Goal: Information Seeking & Learning: Learn about a topic

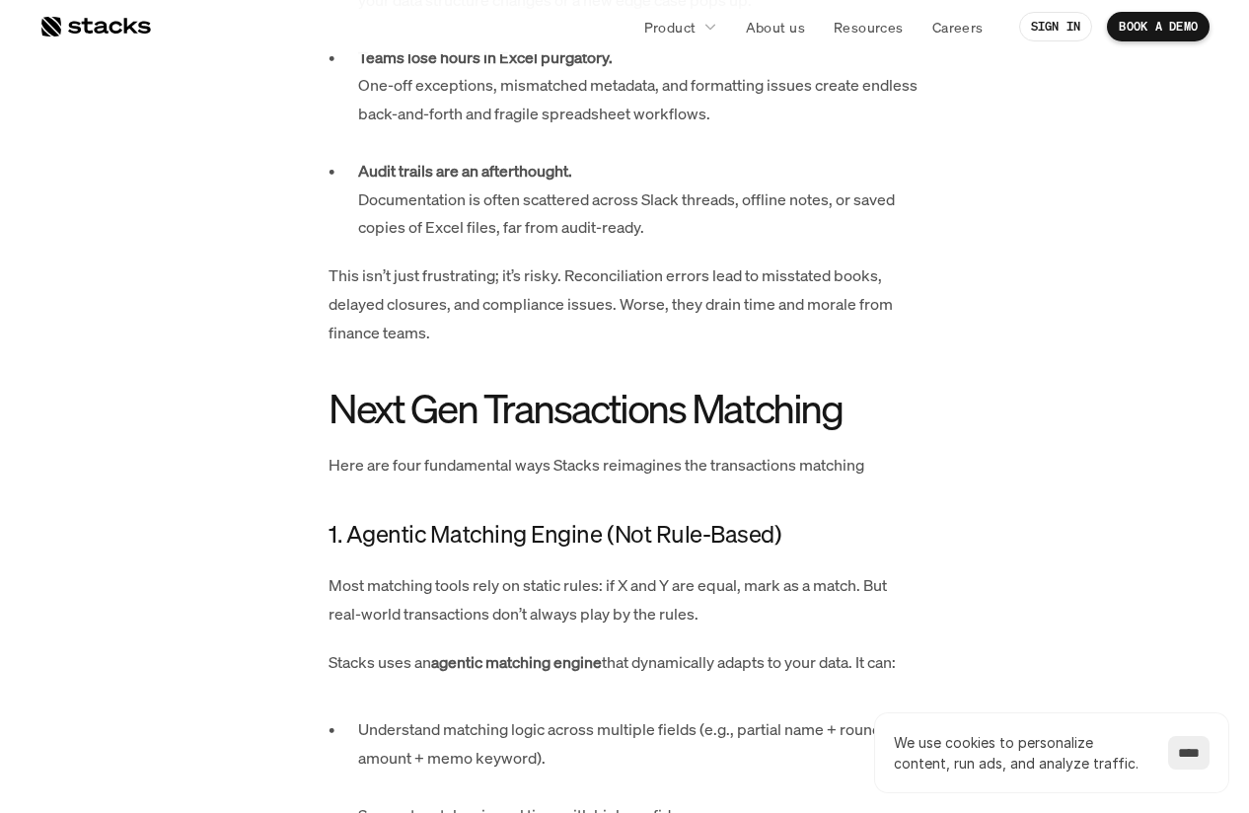
scroll to position [1604, 0]
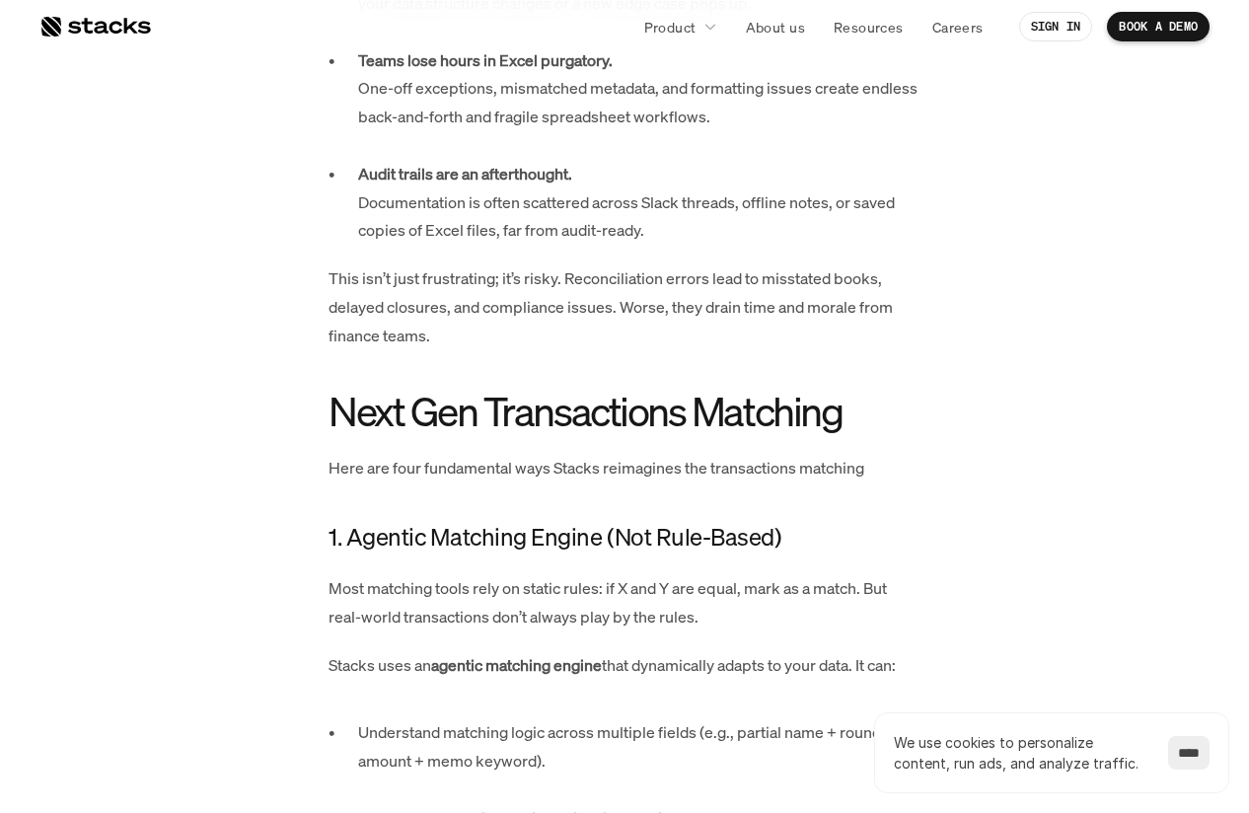
click at [341, 389] on h2 "Next Gen Transactions Matching" at bounding box center [624, 411] width 592 height 44
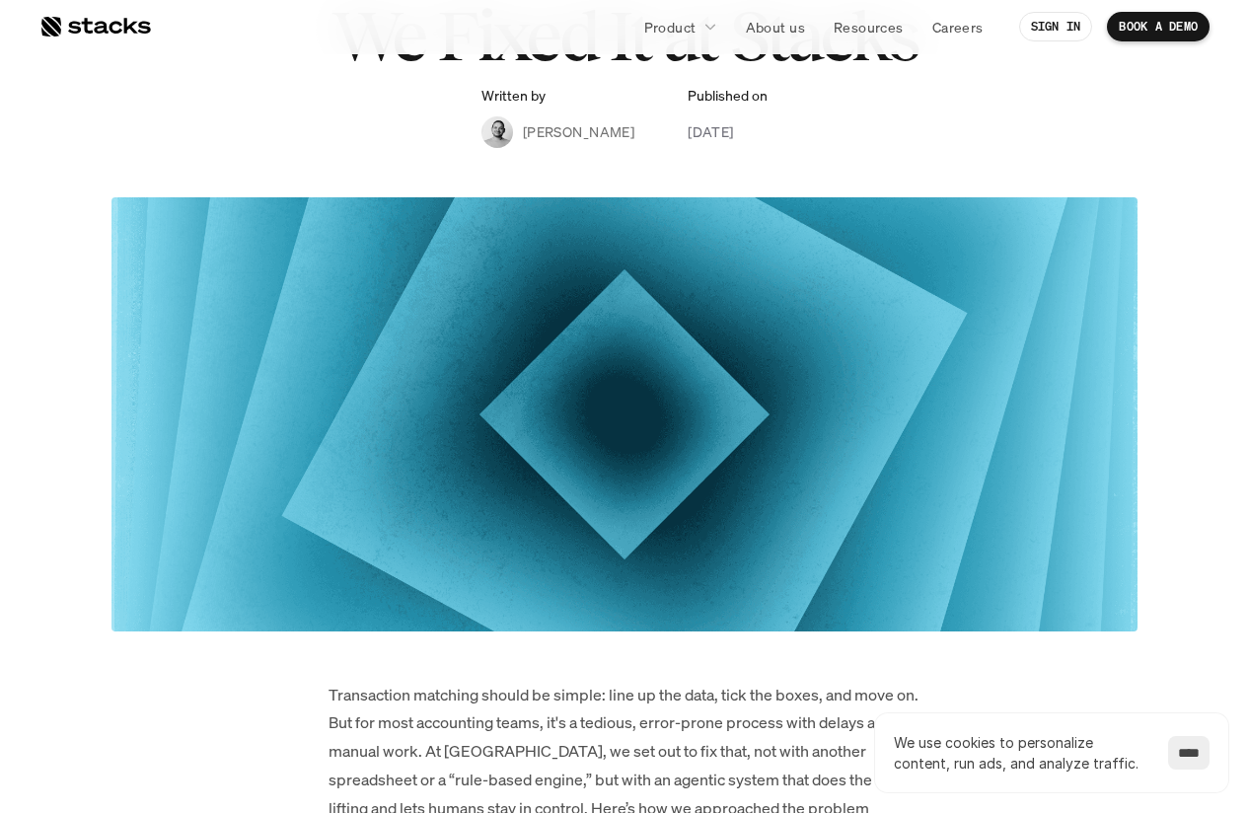
scroll to position [0, 0]
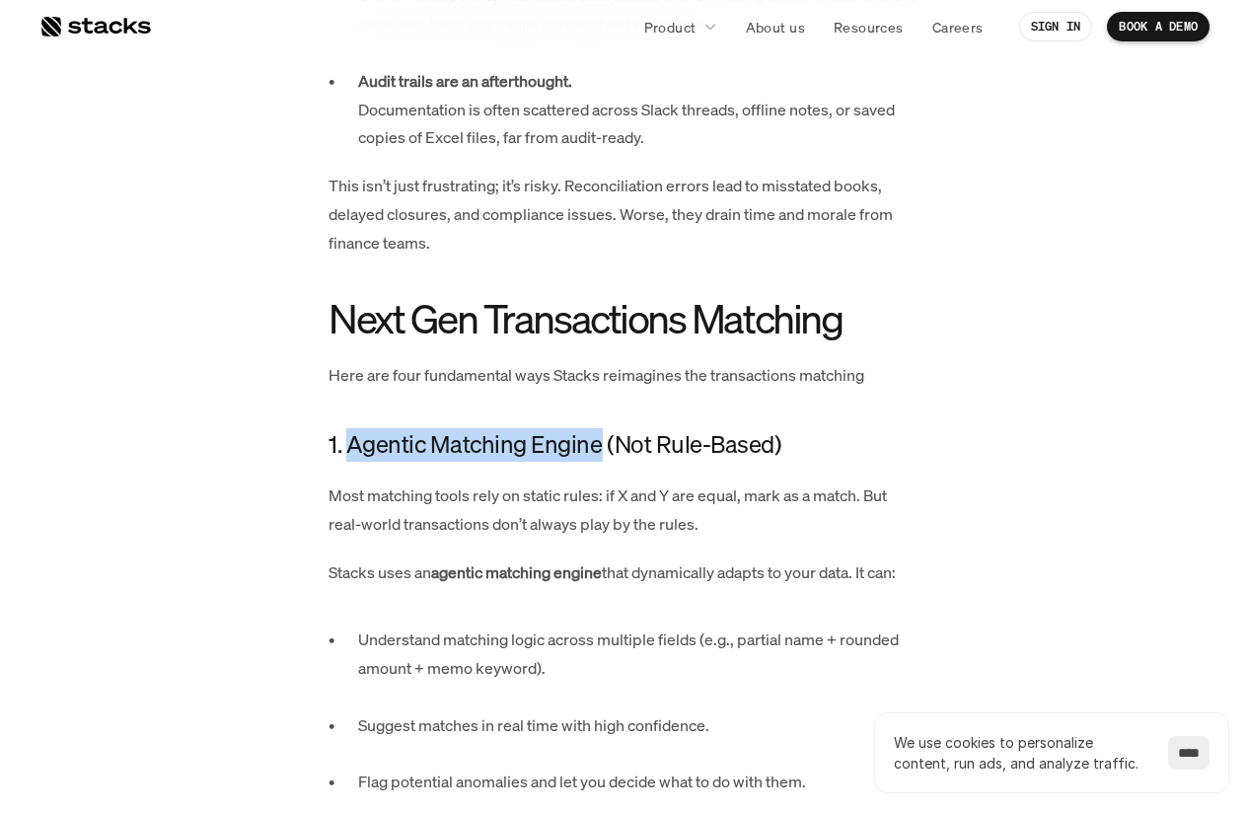
drag, startPoint x: 346, startPoint y: 416, endPoint x: 601, endPoint y: 422, distance: 254.5
click at [601, 428] on h4 "1. Agentic Matching Engine (Not Rule-Based)" at bounding box center [624, 445] width 592 height 34
copy h4 "Agentic Matching Engine"
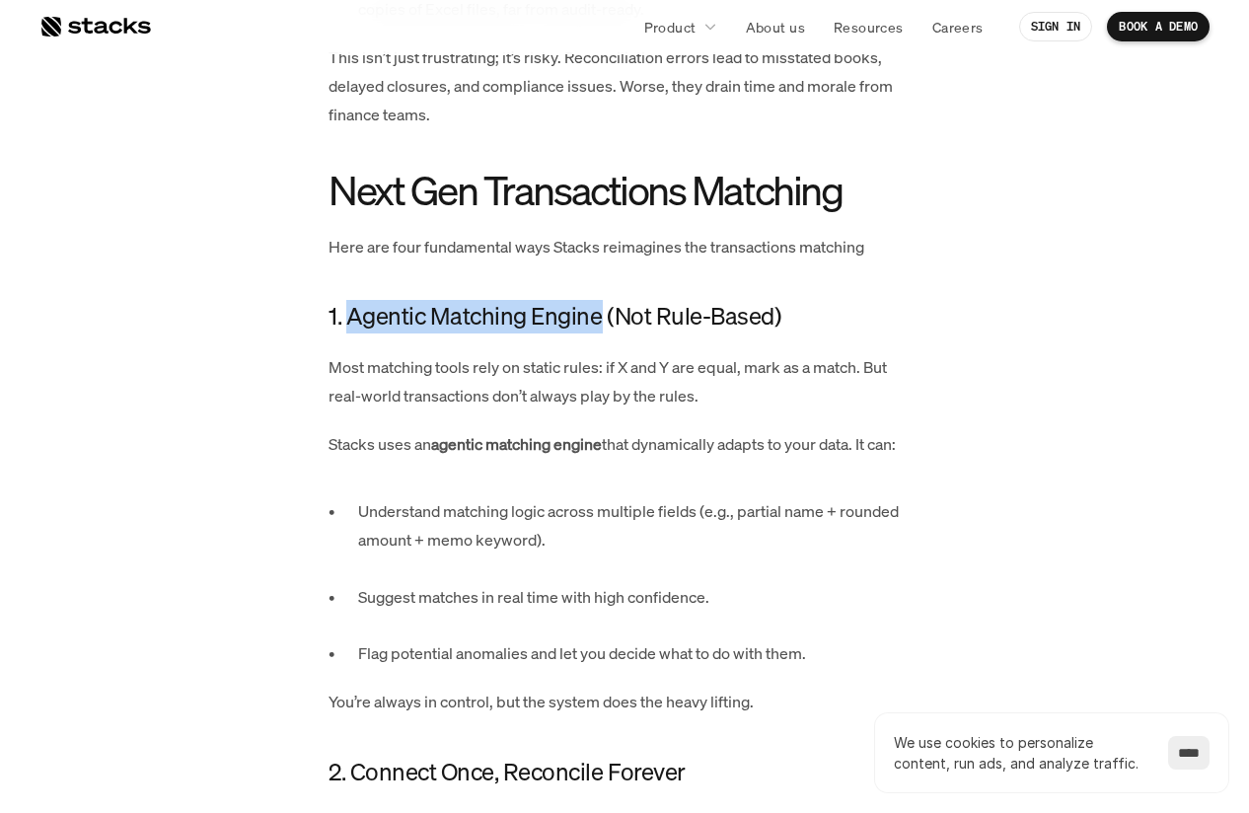
scroll to position [1927, 0]
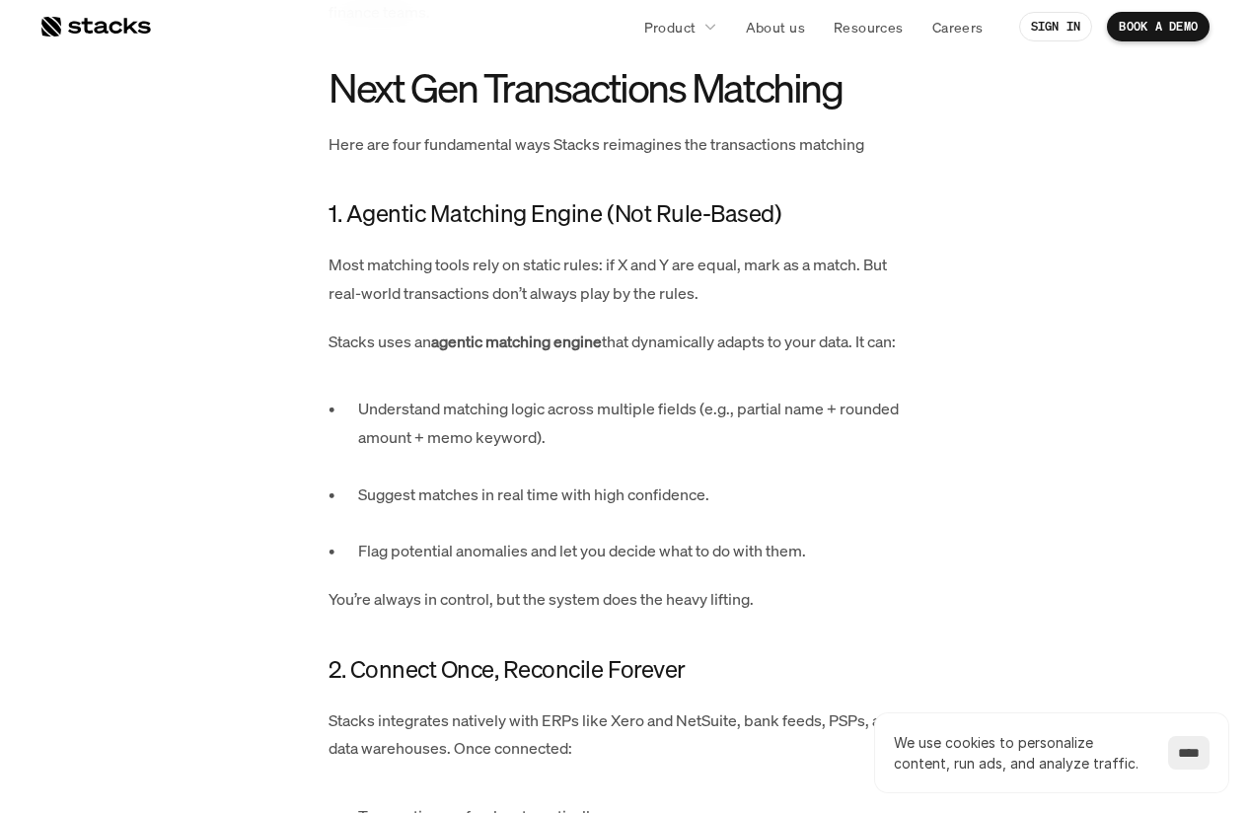
click at [587, 489] on p "Suggest matches in real time with high confidence." at bounding box center [639, 508] width 562 height 57
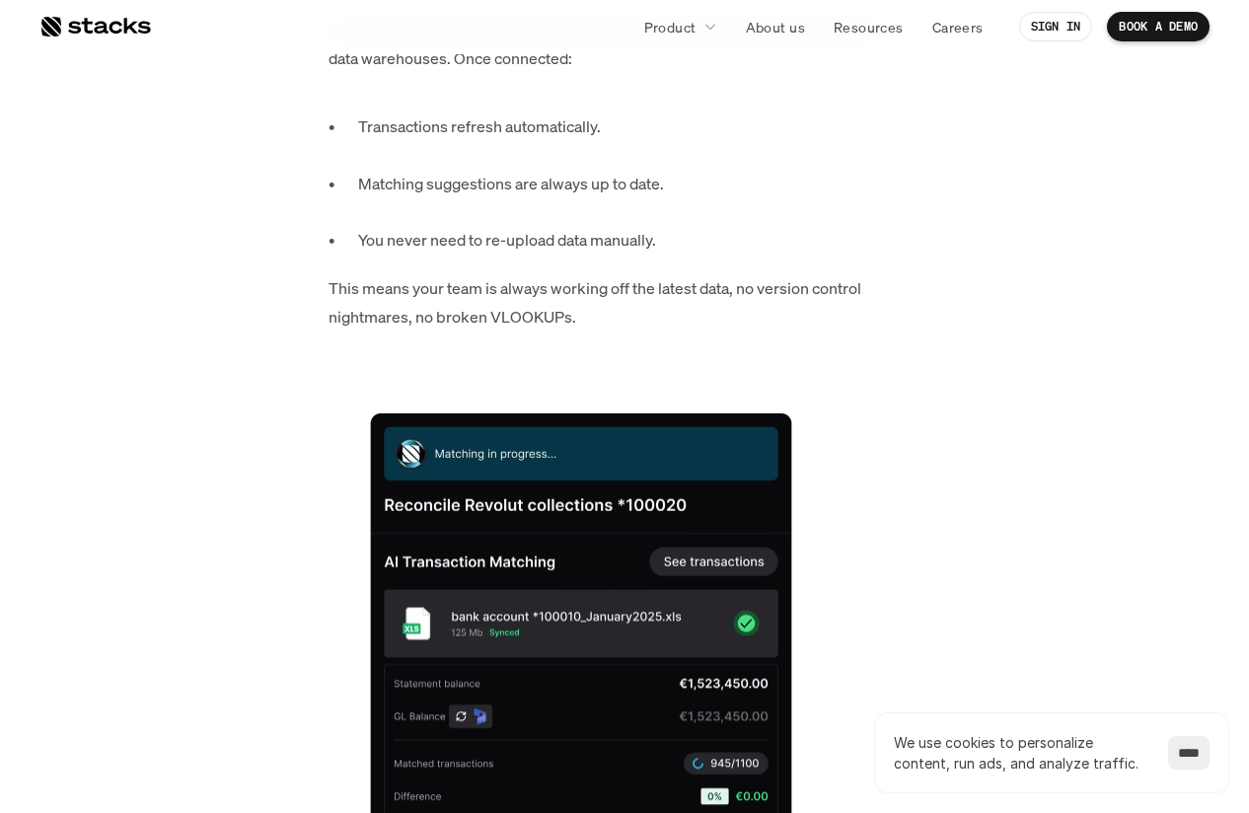
scroll to position [2091, 0]
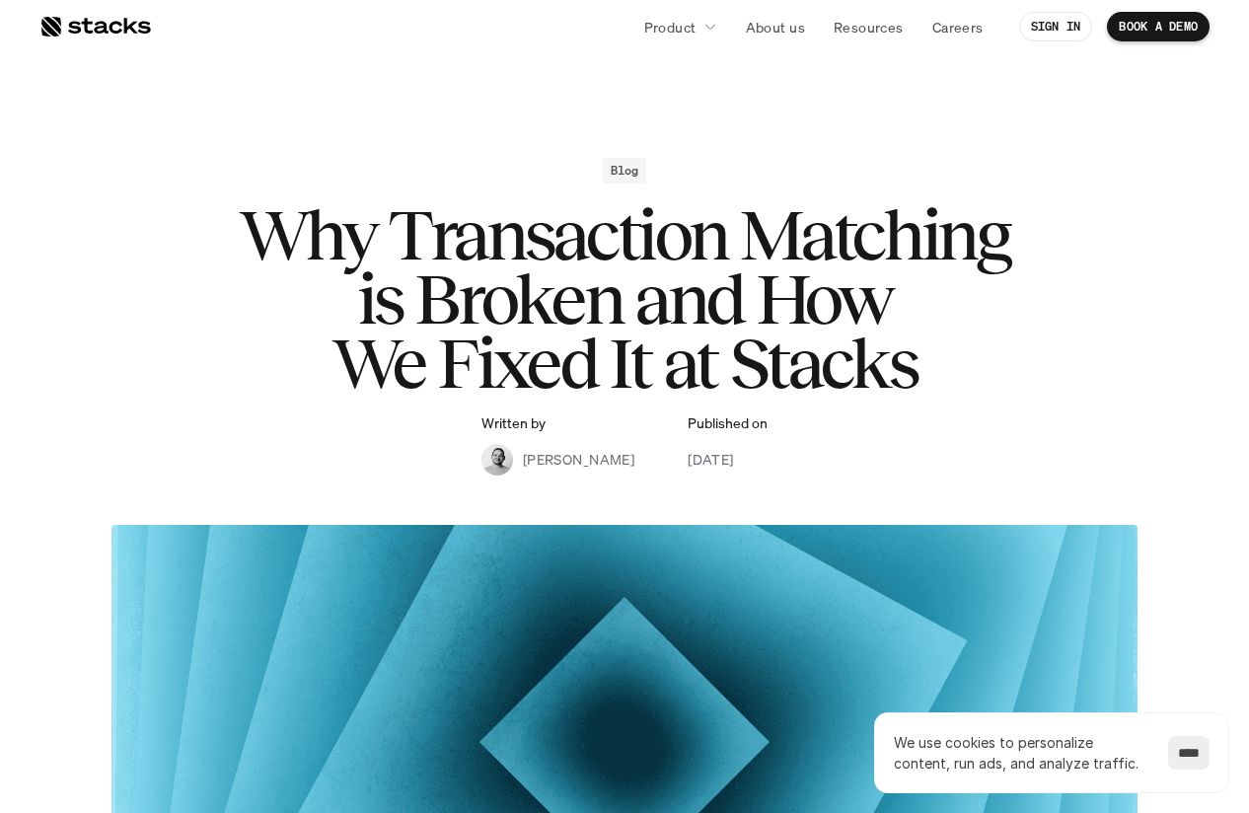
click at [543, 464] on p "[PERSON_NAME]" at bounding box center [578, 459] width 111 height 21
click at [483, 459] on div "Blog Why Transaction Matching is Broken and How We Fixed It at Stacks Written b…" at bounding box center [624, 317] width 1144 height 318
click at [1132, 7] on nav "Product About us Resources Careers SIGN IN BOOK A DEMO" at bounding box center [624, 26] width 1249 height 55
click at [1131, 28] on p "BOOK A DEMO" at bounding box center [1157, 27] width 79 height 14
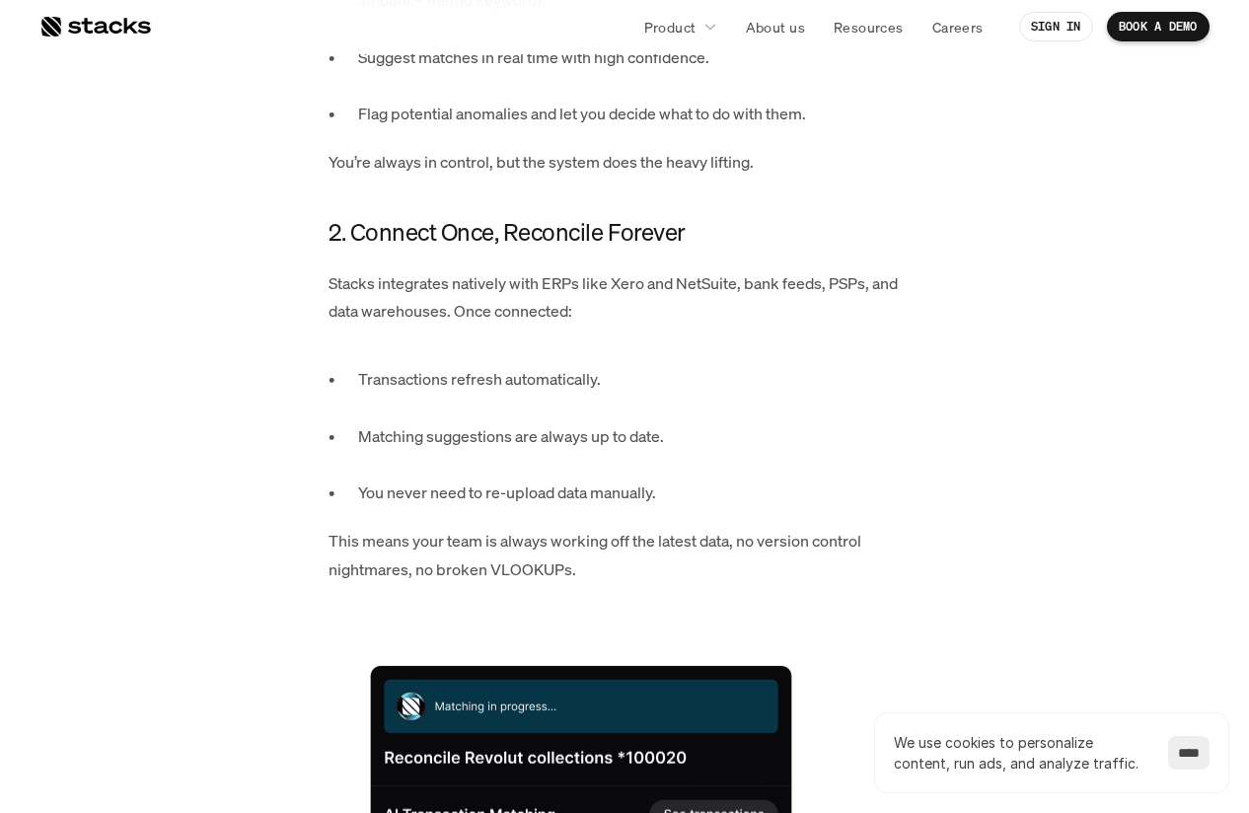
scroll to position [1770, 0]
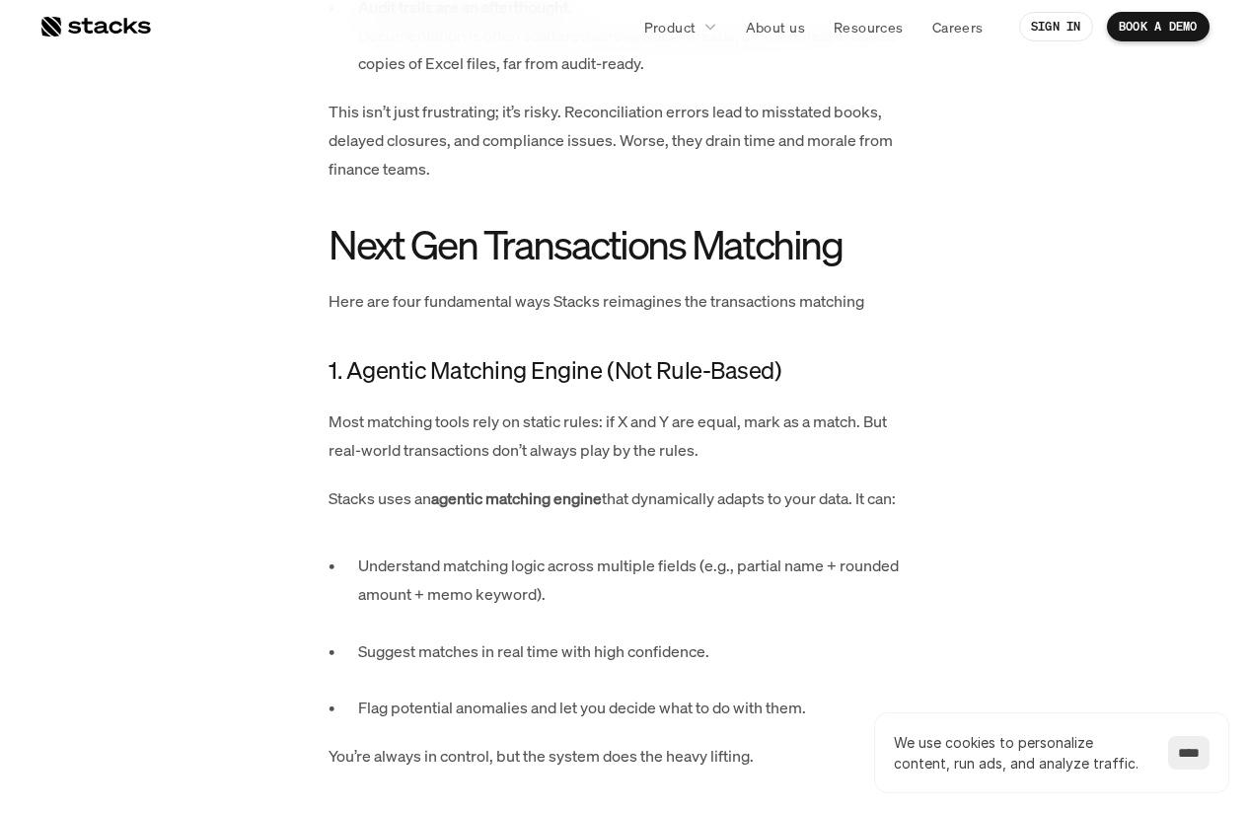
click at [99, 51] on nav "Product About us Resources Careers SIGN IN BOOK A DEMO" at bounding box center [624, 26] width 1249 height 55
click at [102, 25] on div at bounding box center [94, 27] width 111 height 24
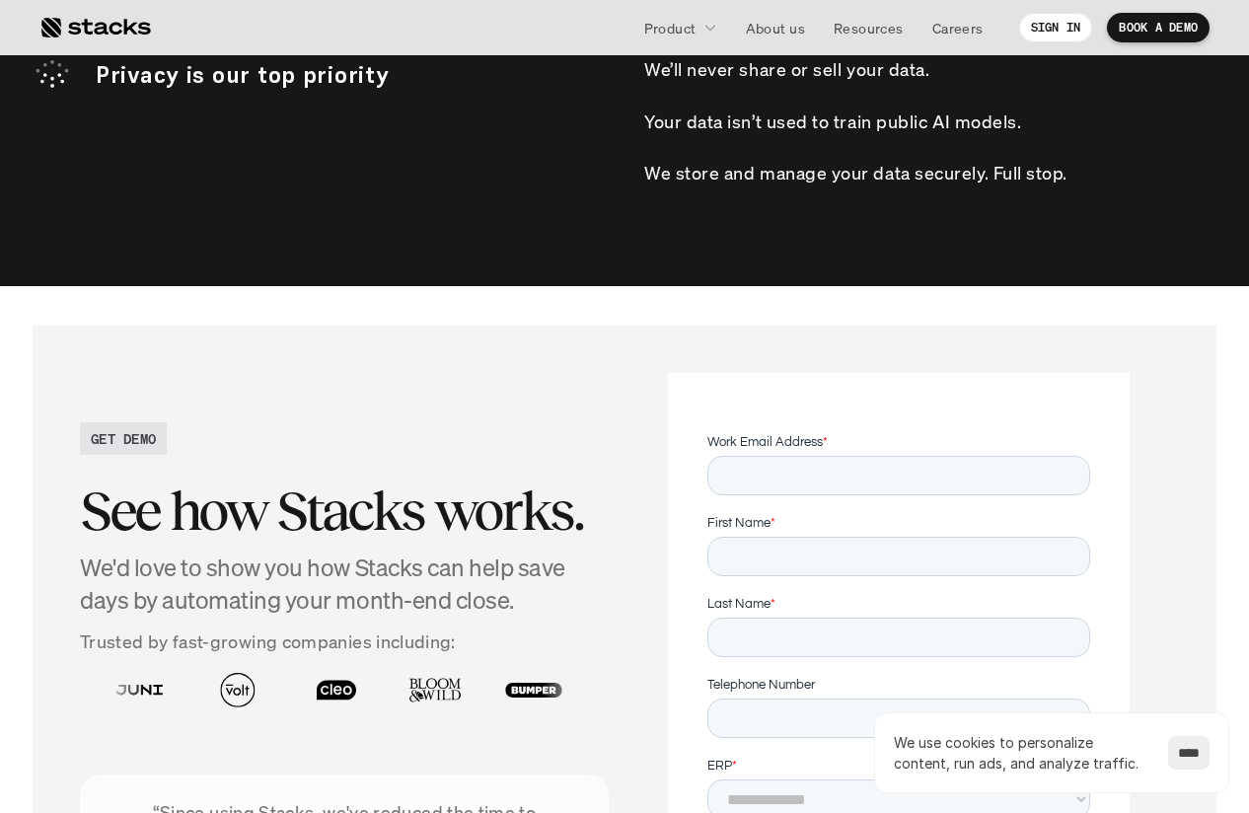
scroll to position [4167, 0]
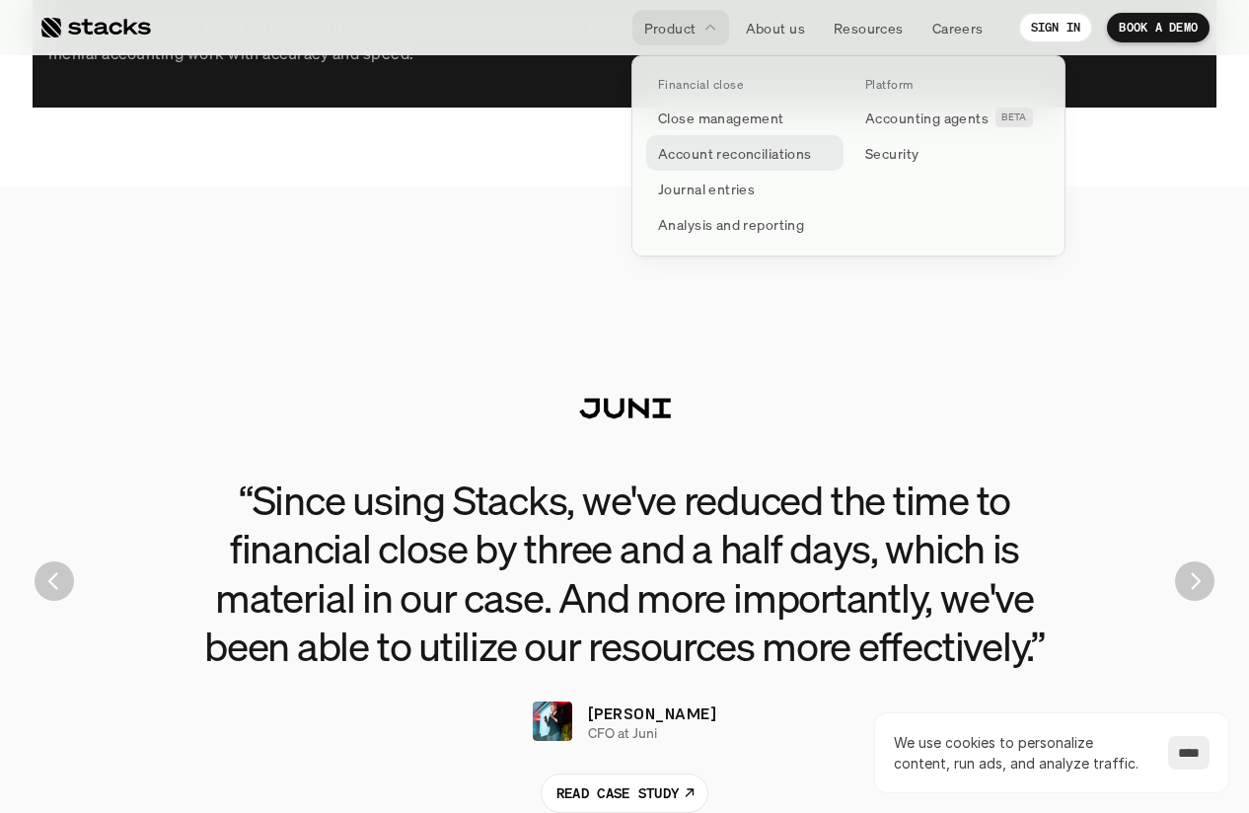
click at [722, 156] on p "Account reconciliations" at bounding box center [735, 153] width 154 height 21
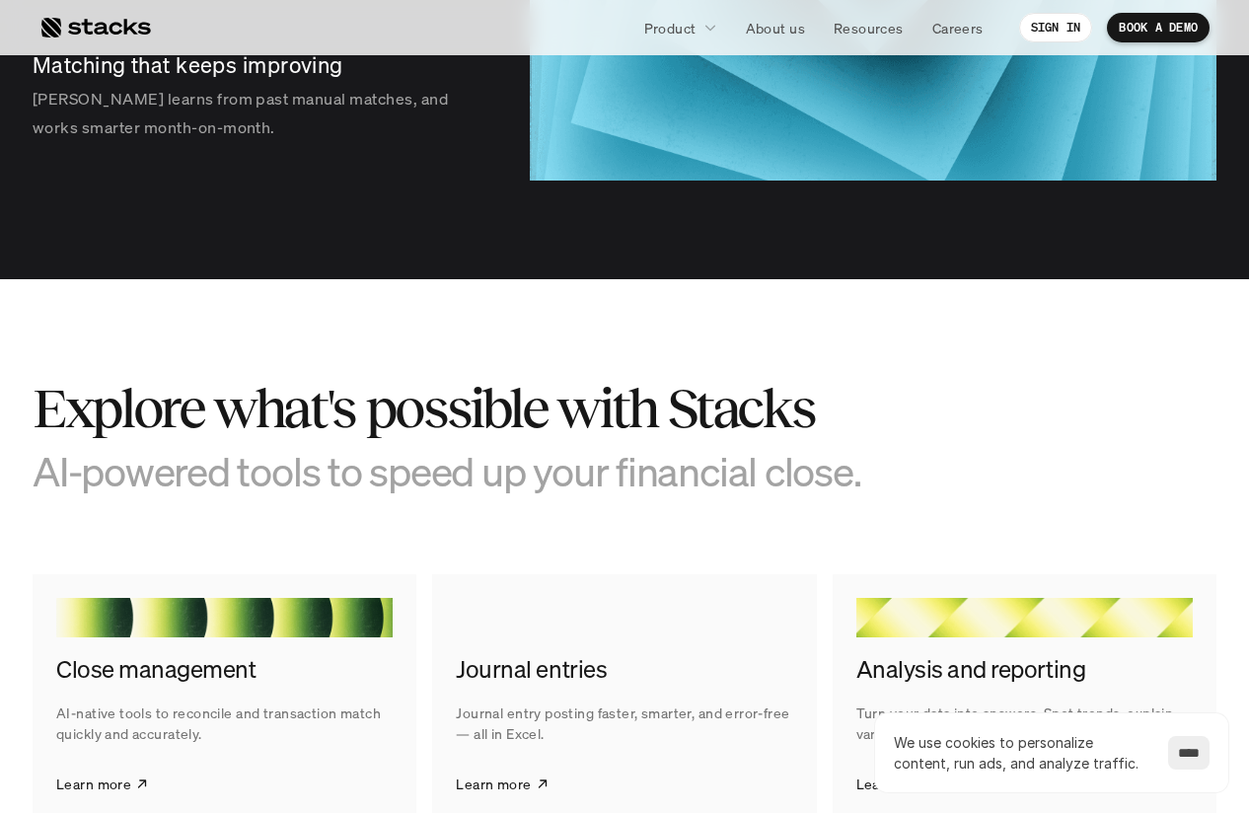
scroll to position [2873, 0]
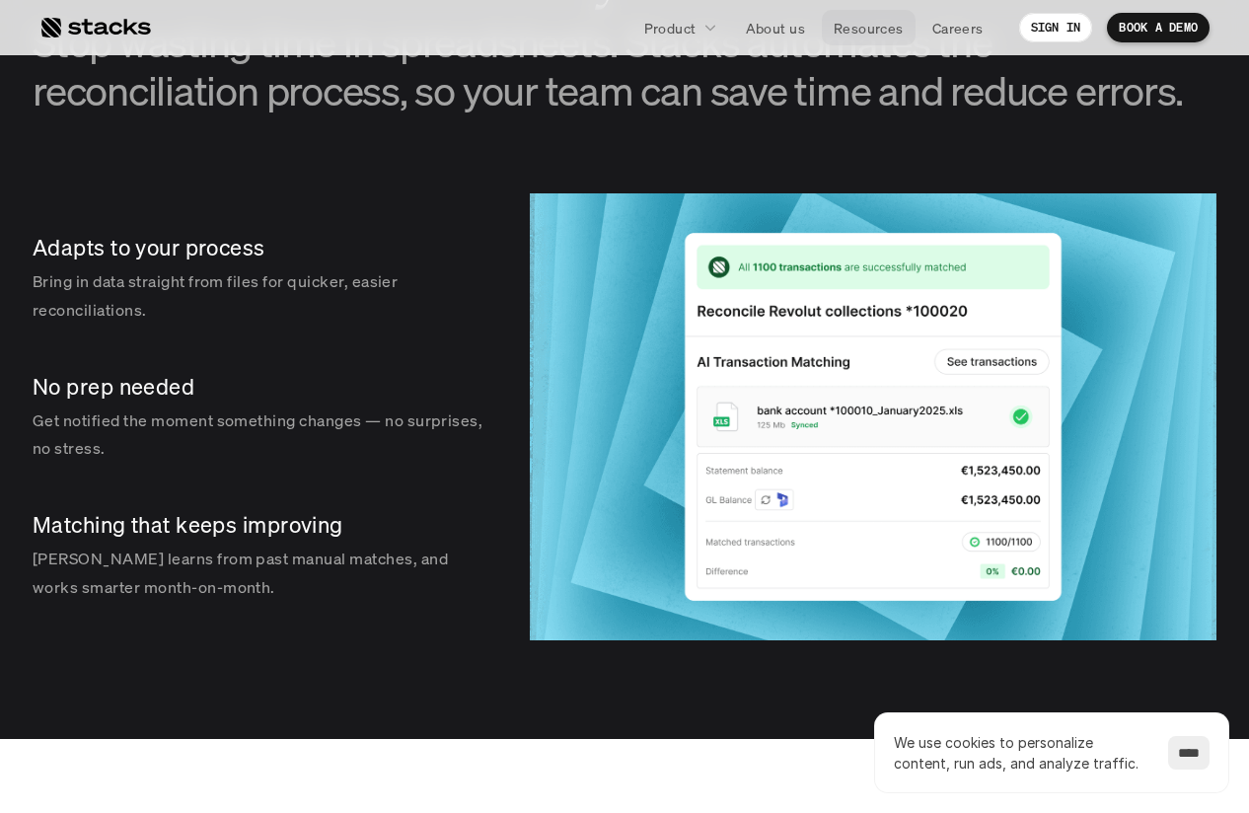
click at [865, 29] on p "Resources" at bounding box center [868, 28] width 70 height 21
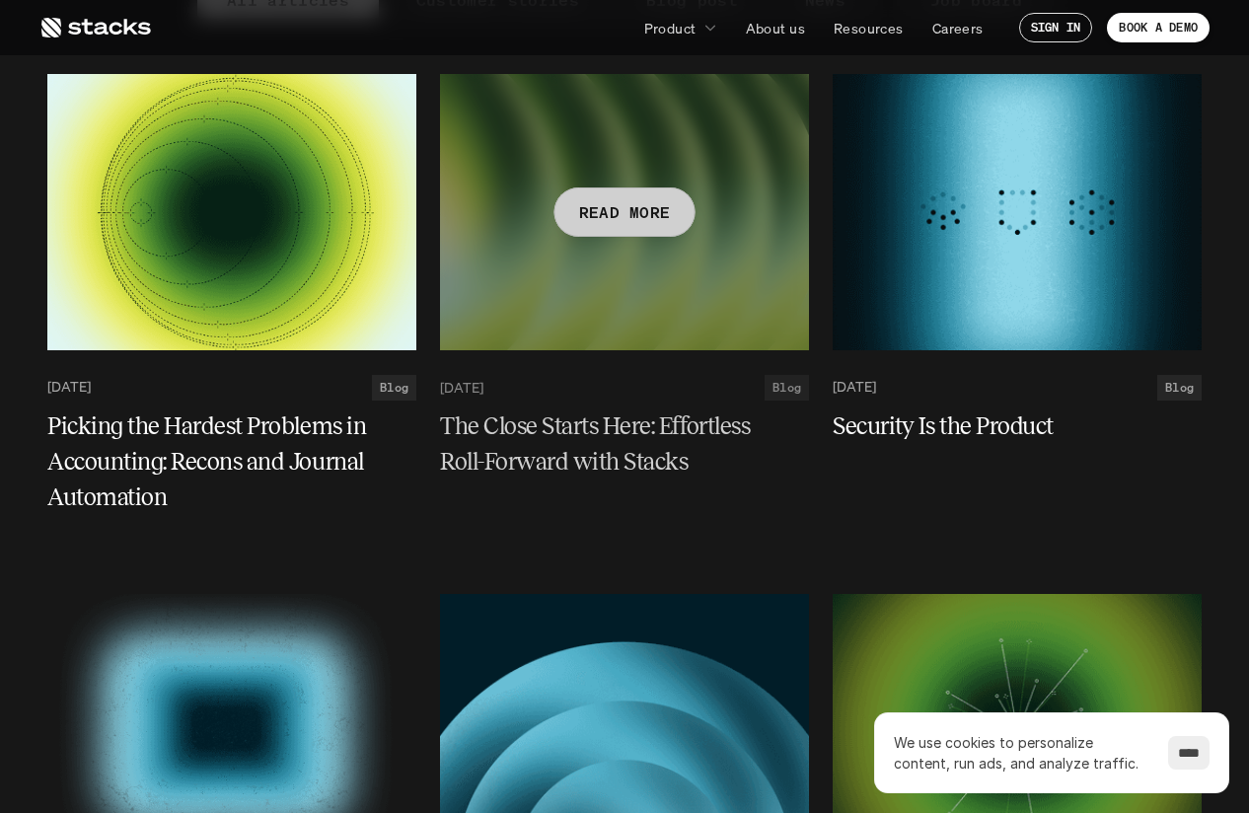
scroll to position [289, 0]
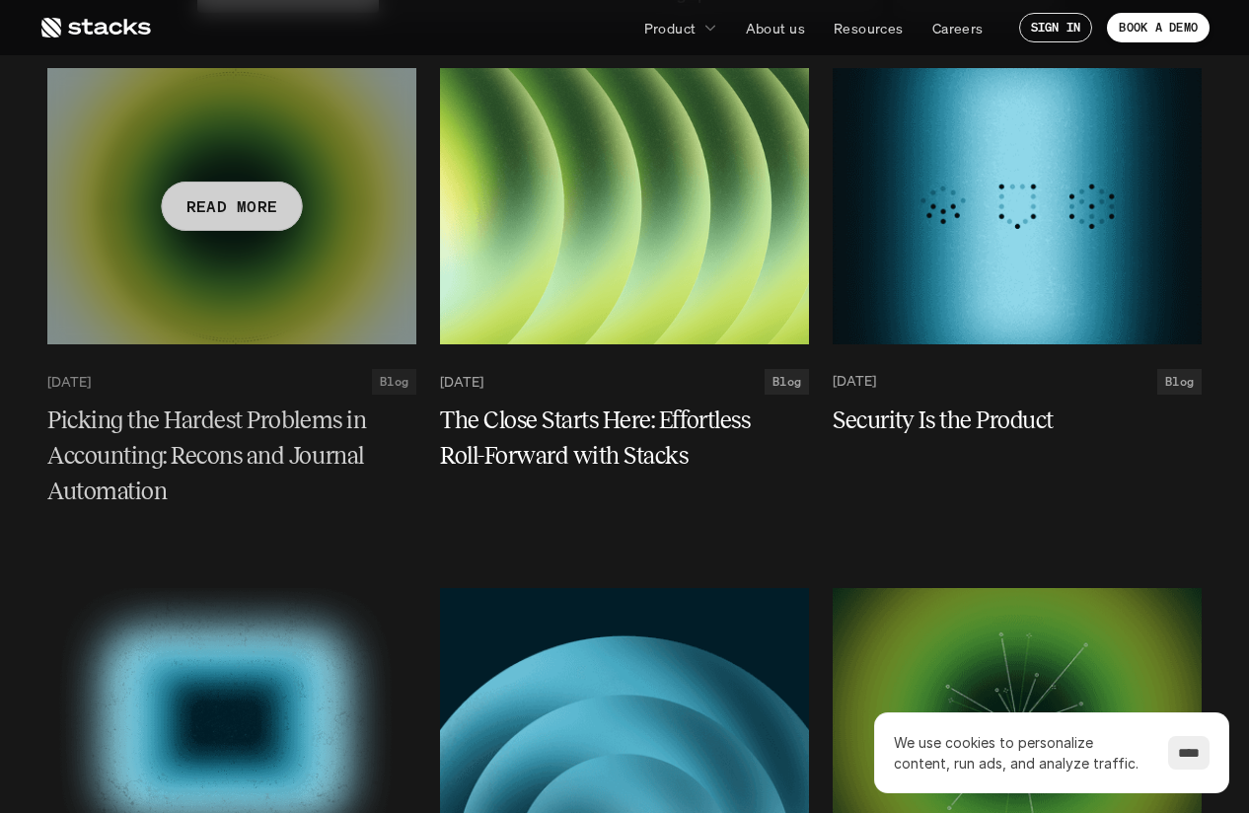
click at [328, 428] on h5 "Picking the Hardest Problems in Accounting: Recons and Journal Automation" at bounding box center [219, 455] width 345 height 107
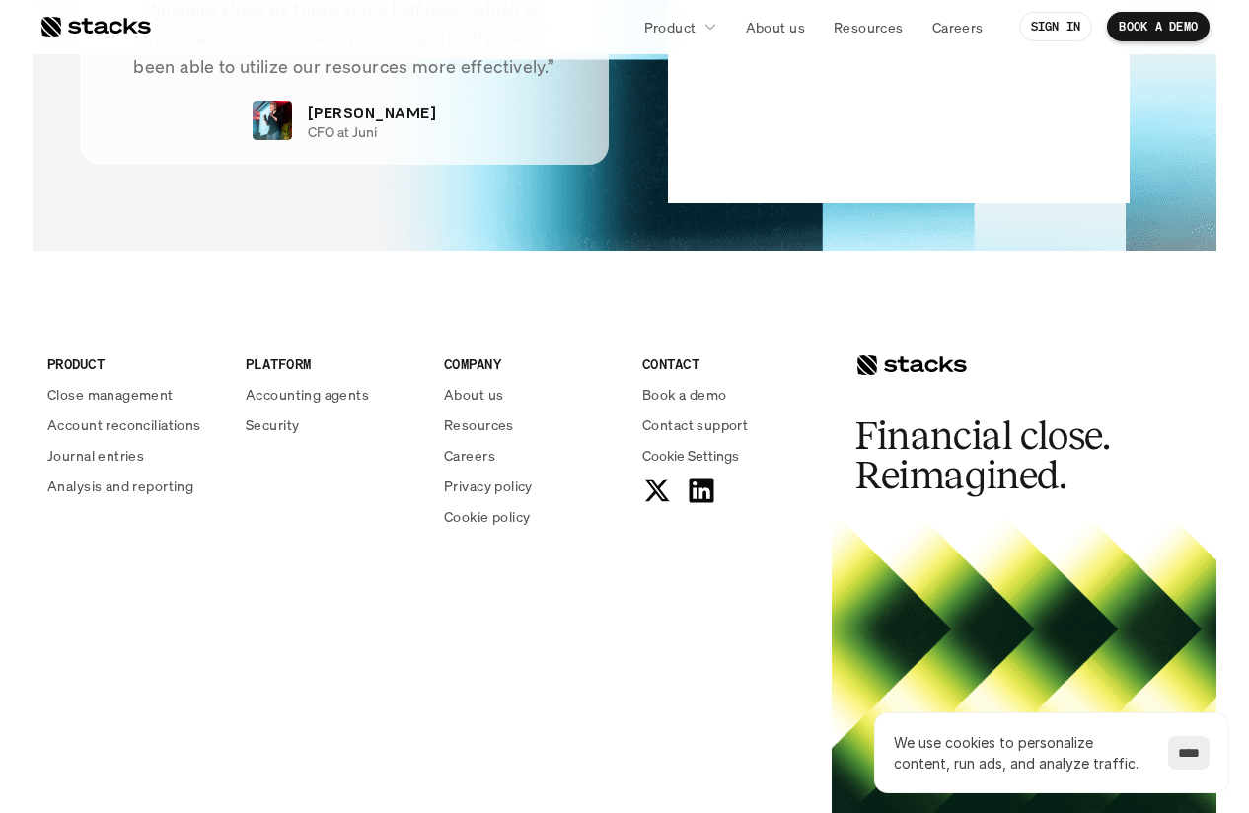
scroll to position [4801, 0]
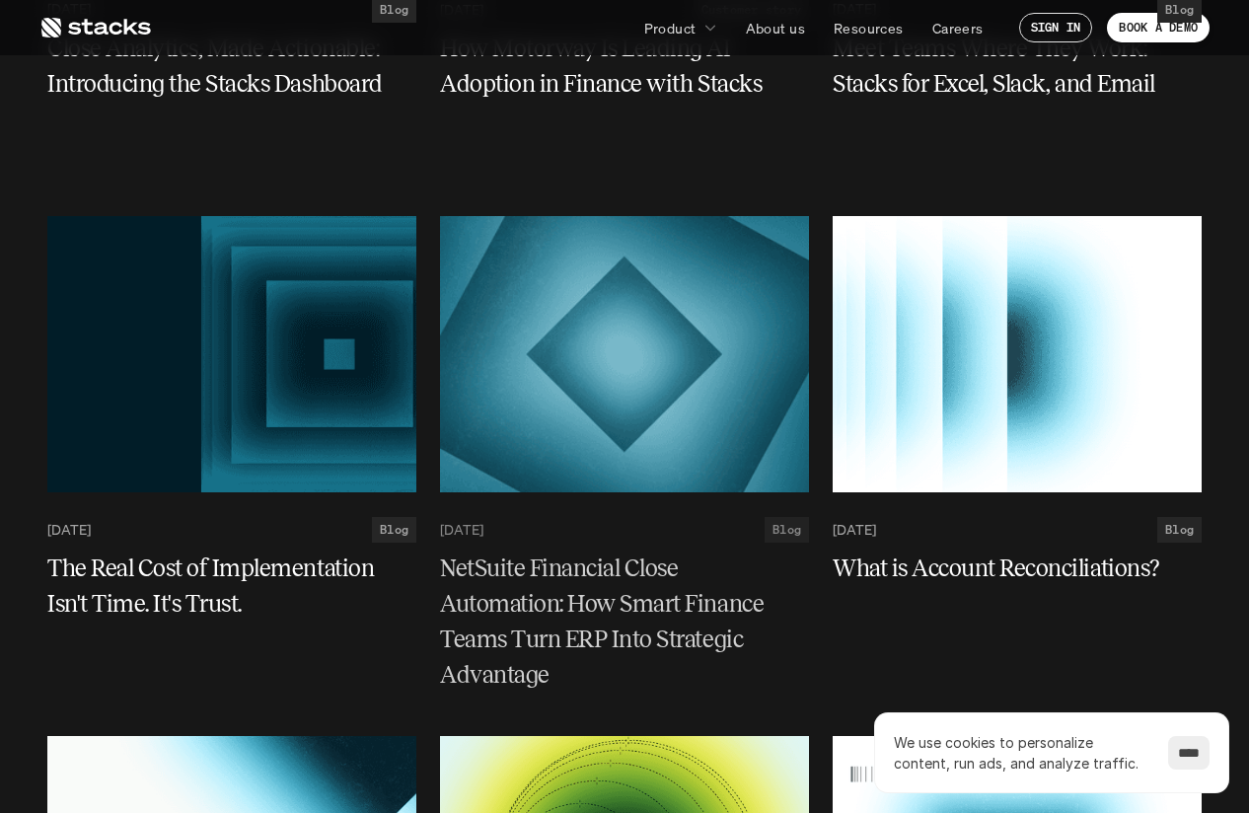
scroll to position [3250, 0]
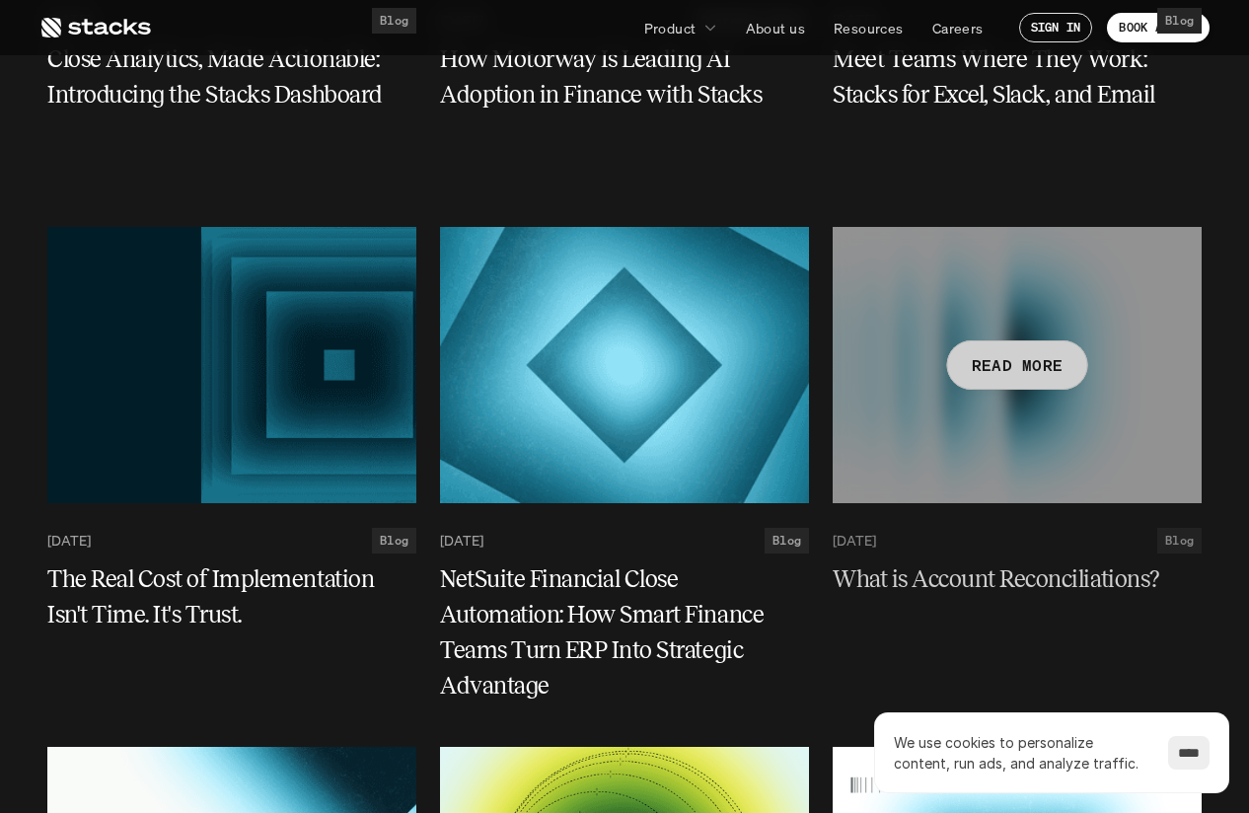
click at [893, 551] on link "June 3, 2025 Blog" at bounding box center [1016, 541] width 369 height 26
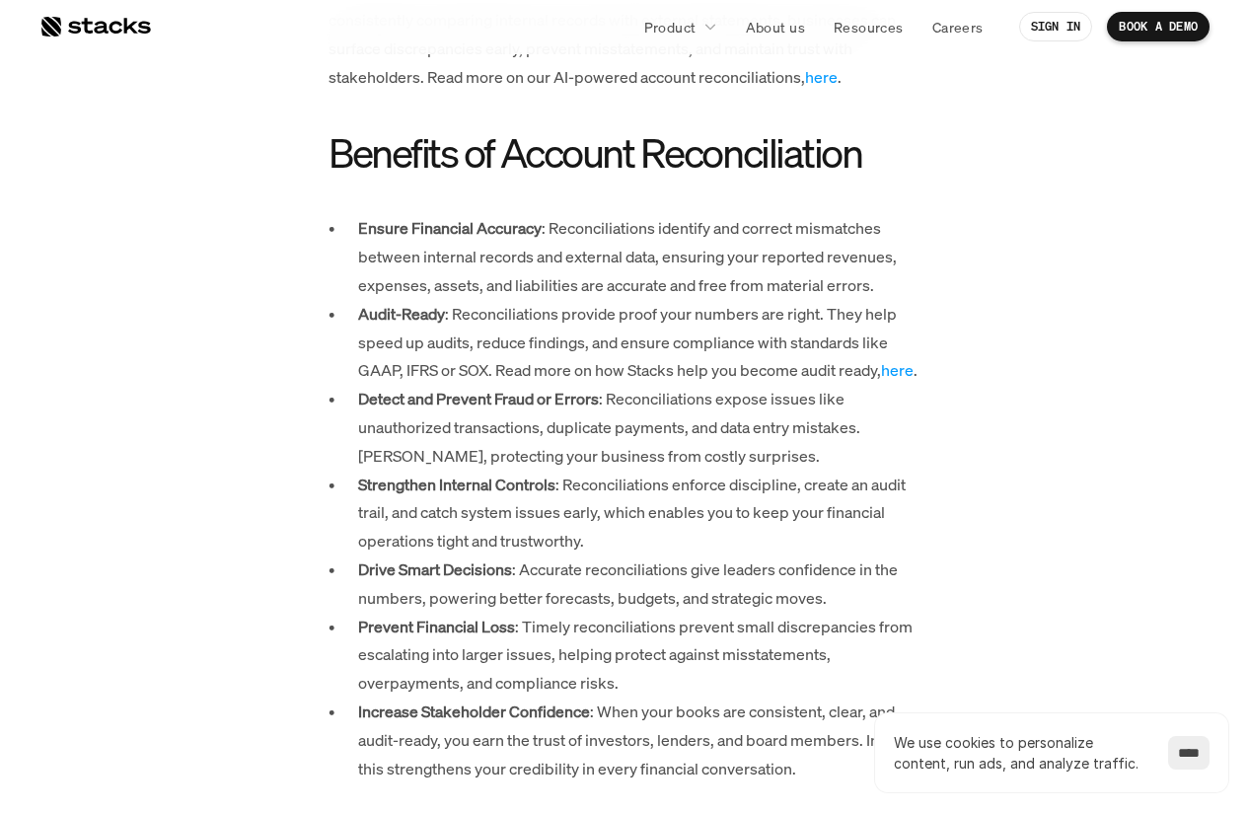
scroll to position [1385, 0]
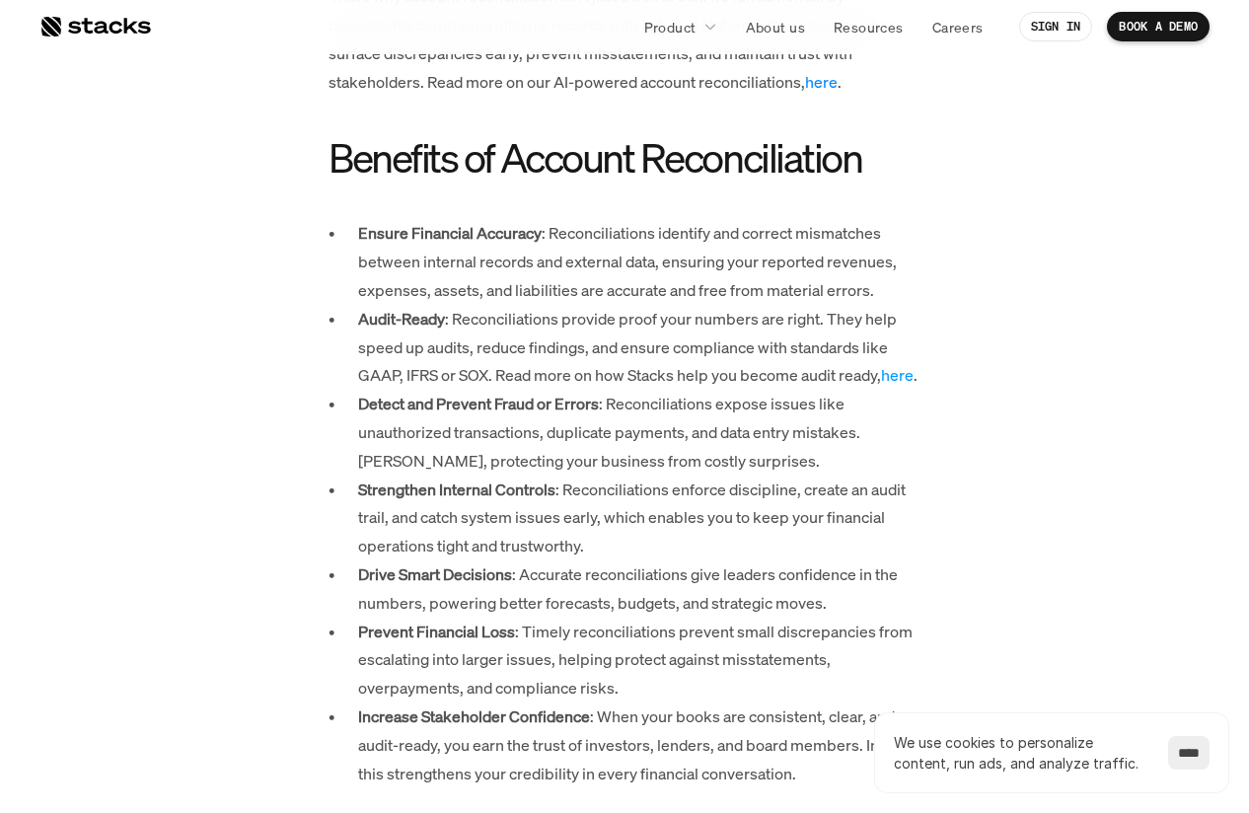
click at [823, 87] on link "here" at bounding box center [821, 82] width 33 height 22
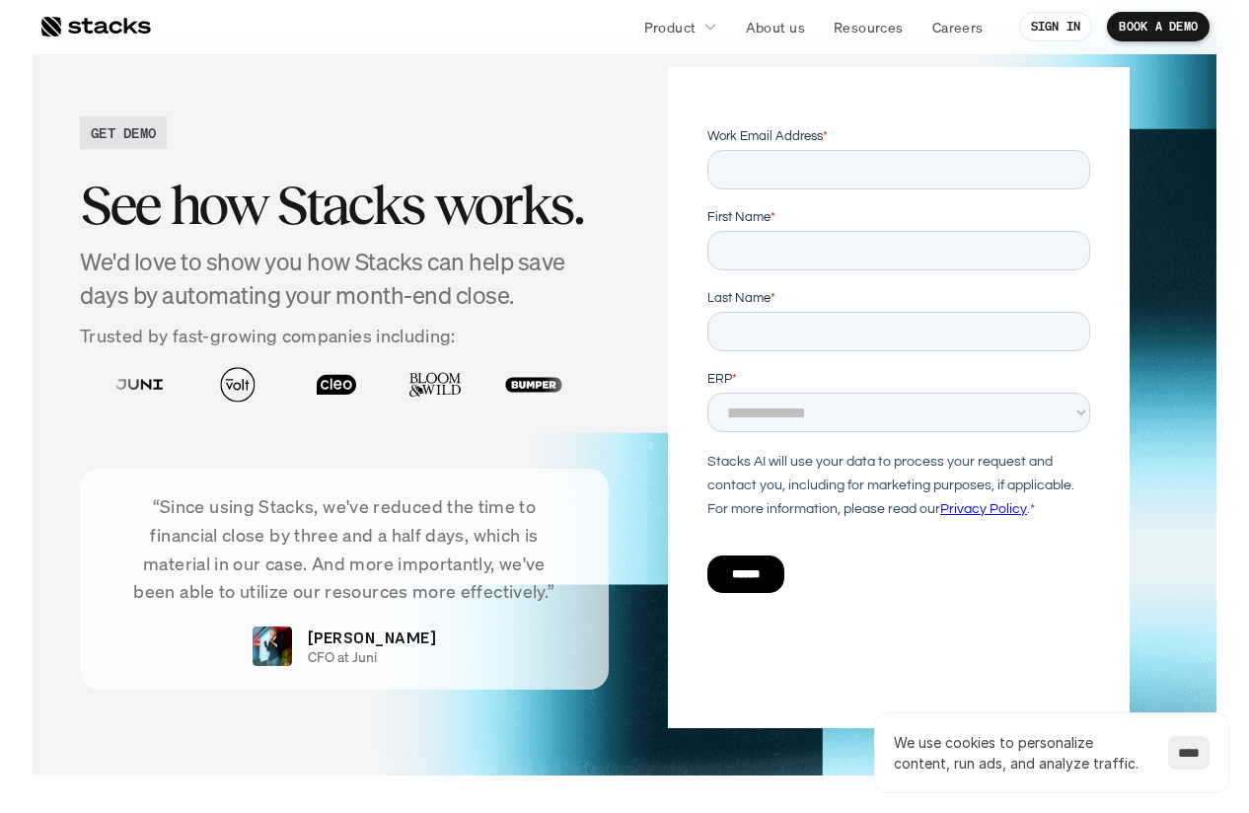
scroll to position [6611, 0]
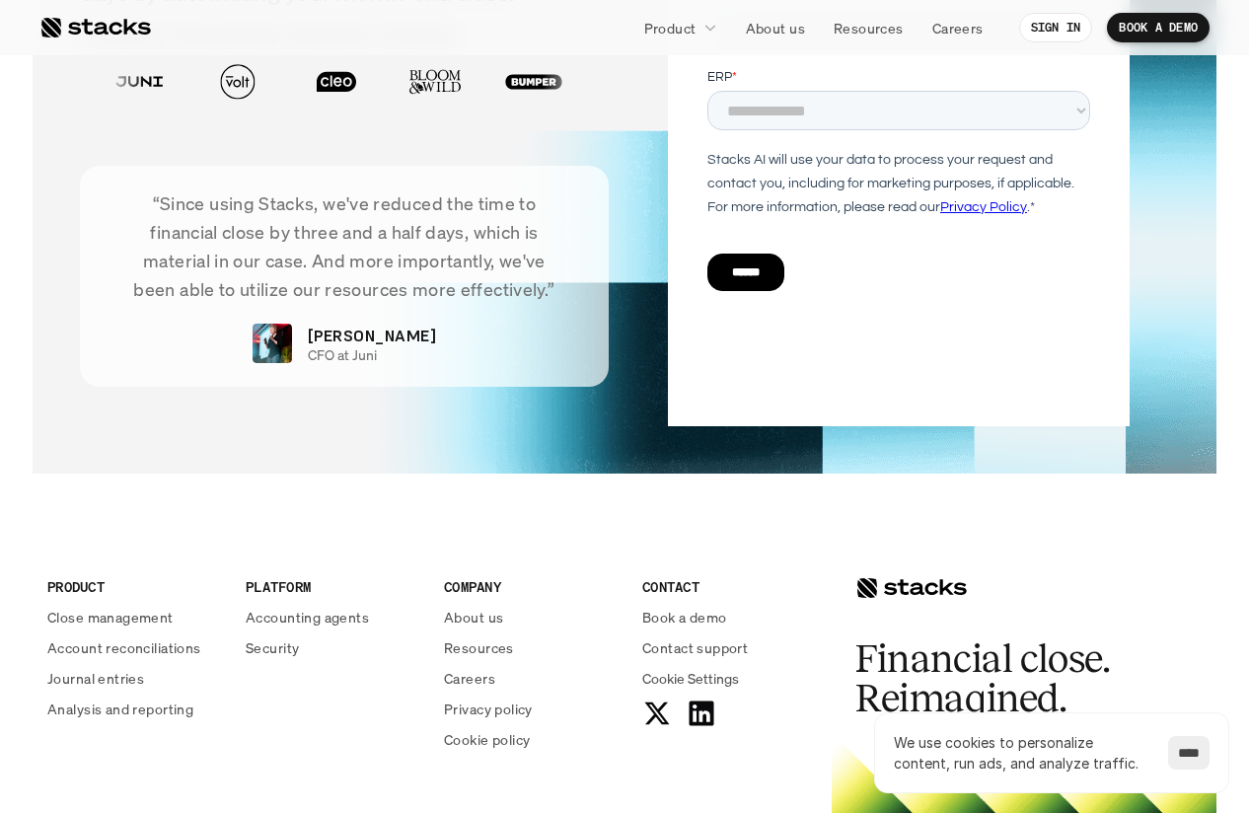
scroll to position [4918, 0]
